Goal: Navigation & Orientation: Understand site structure

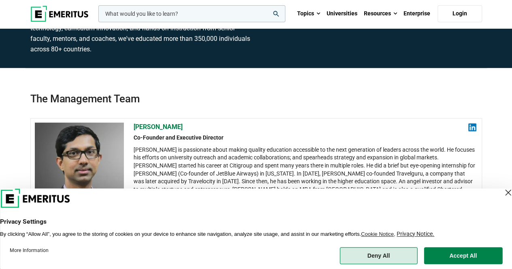
click at [378, 254] on button "Deny All" at bounding box center [379, 255] width 78 height 17
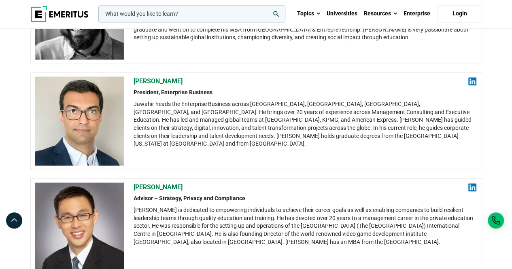
scroll to position [540, 0]
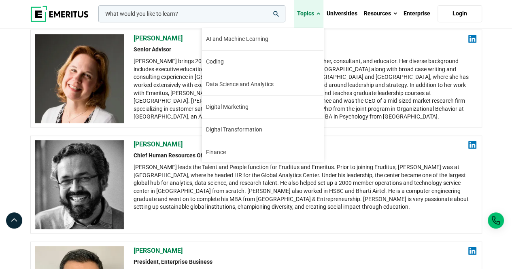
click at [318, 11] on span at bounding box center [319, 14] width 4 height 8
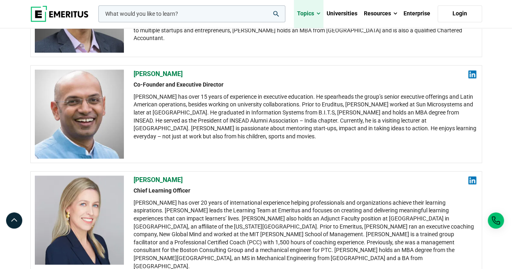
scroll to position [280, 0]
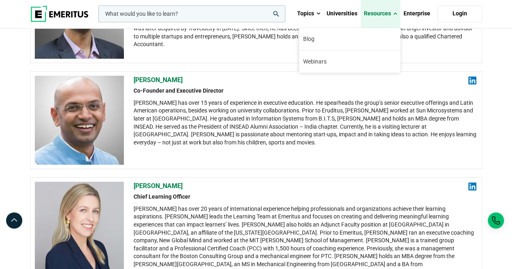
click at [377, 13] on link "Resources" at bounding box center [381, 14] width 40 height 28
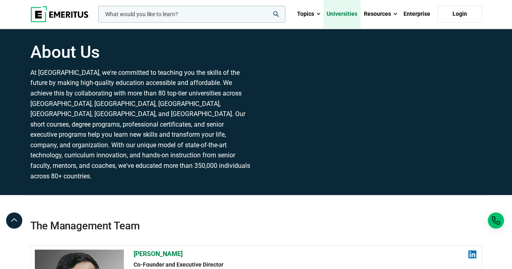
click at [346, 17] on link "Universities" at bounding box center [342, 14] width 37 height 28
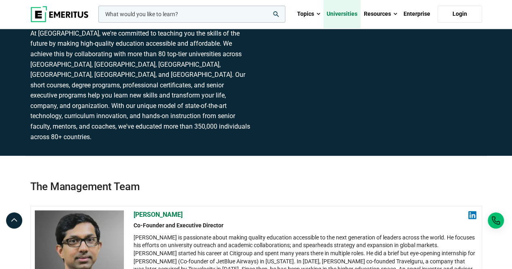
scroll to position [41, 0]
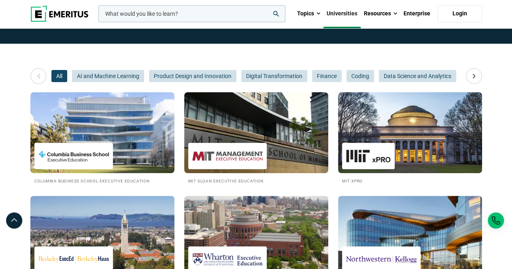
scroll to position [83, 0]
